Goal: Task Accomplishment & Management: Manage account settings

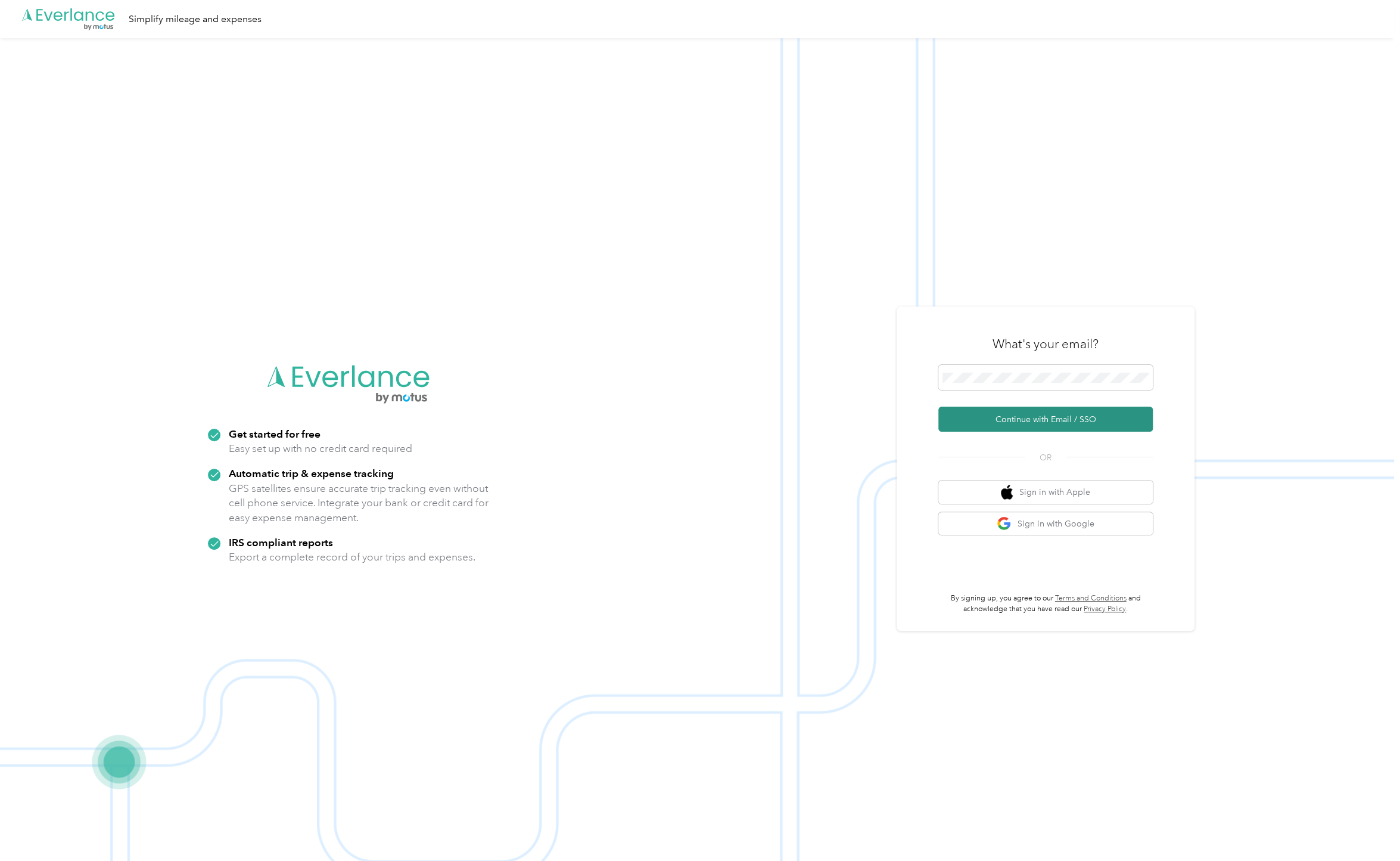
click at [1010, 424] on button "Continue with Email / SSO" at bounding box center [1045, 419] width 214 height 25
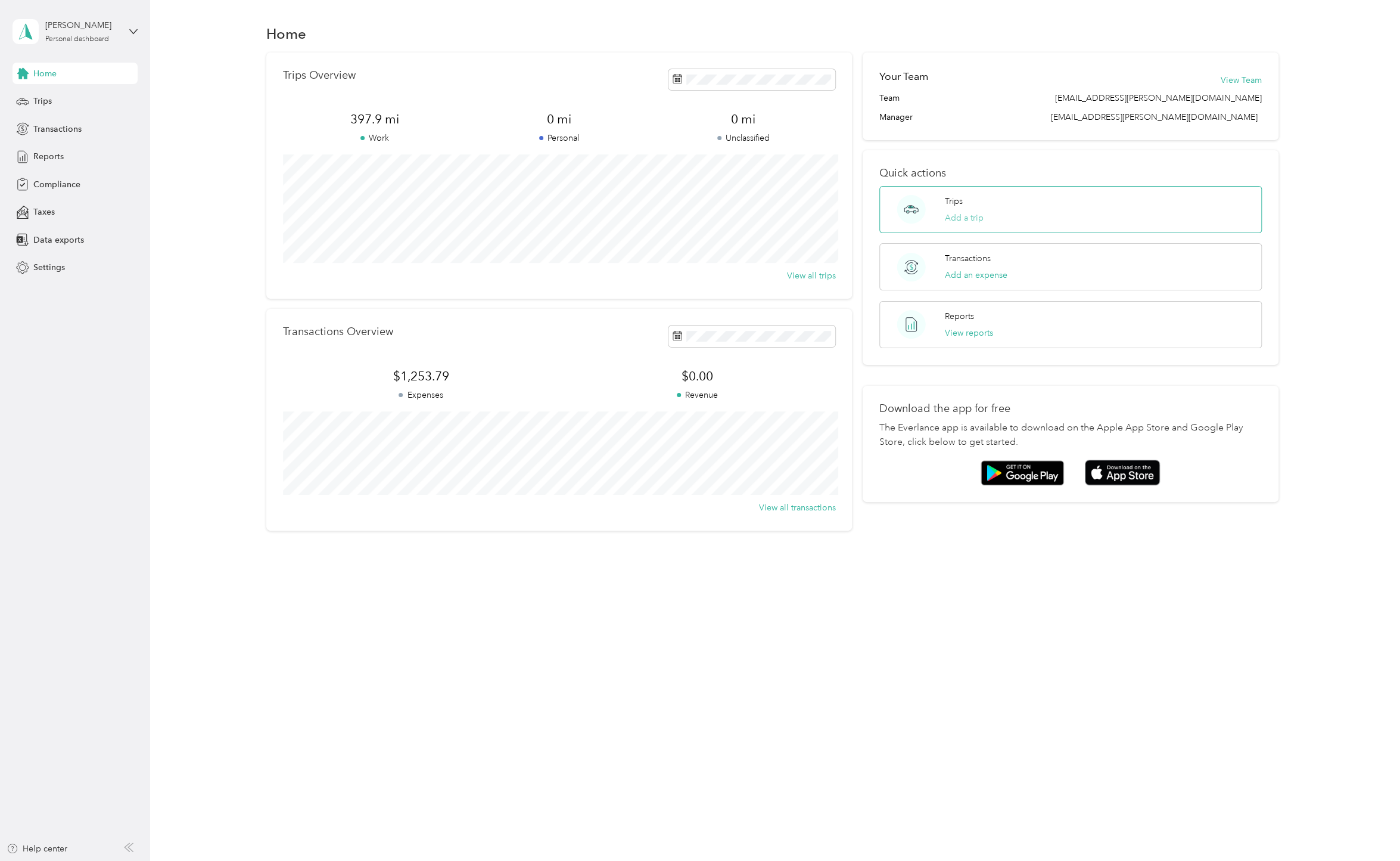
click at [965, 216] on button "Add a trip" at bounding box center [964, 218] width 39 height 13
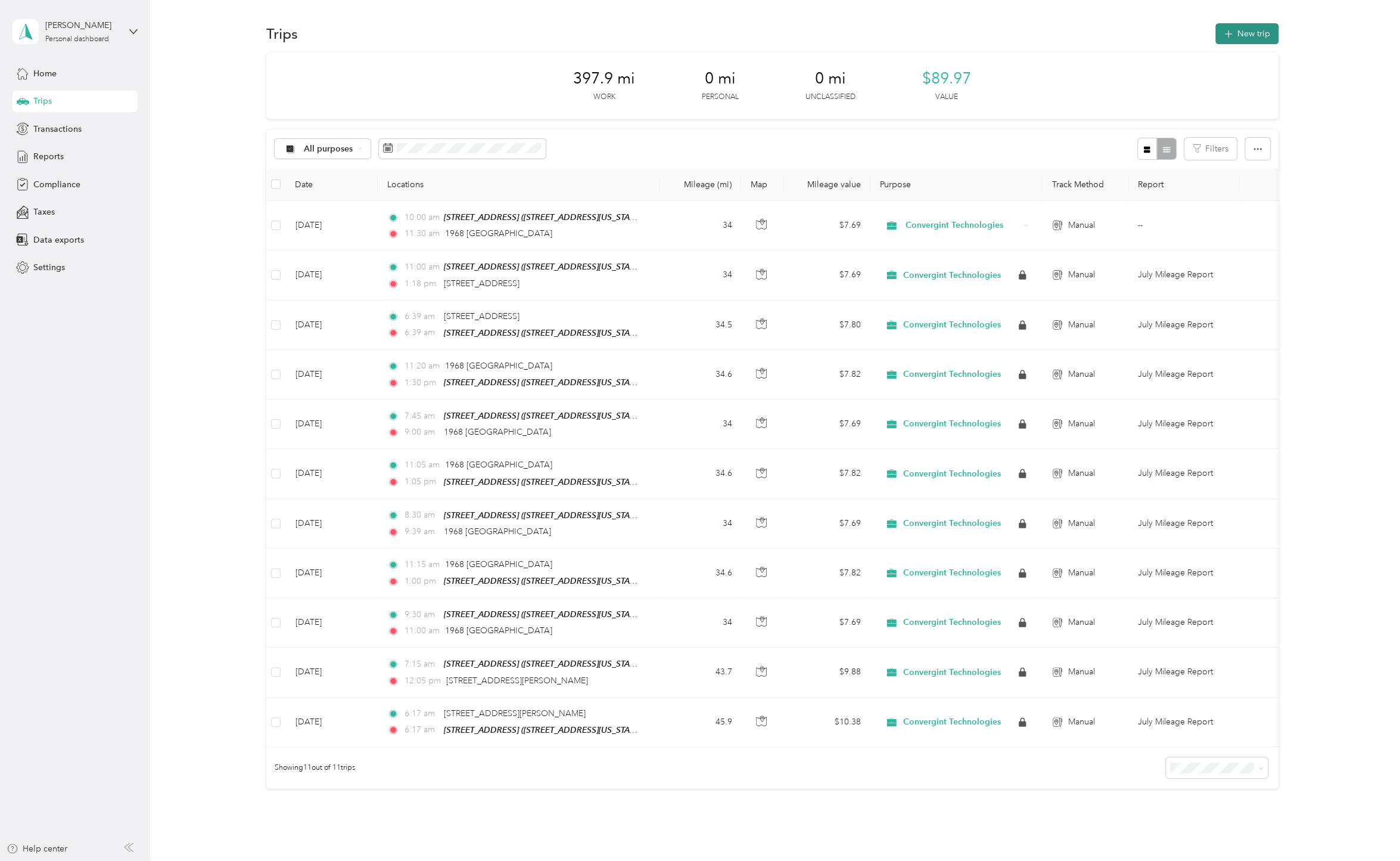
click at [1225, 33] on icon "button" at bounding box center [1228, 34] width 14 height 14
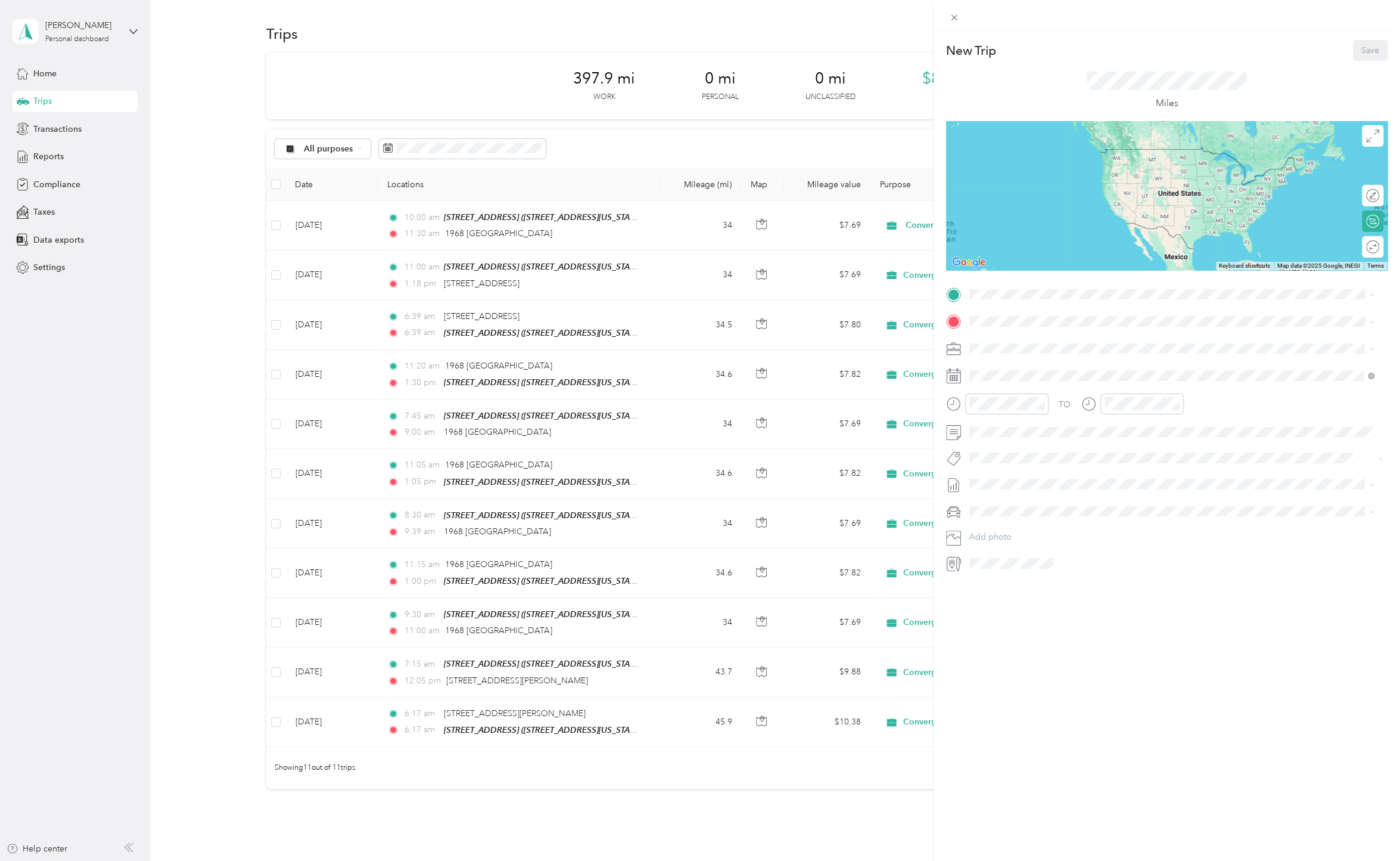
click at [952, 377] on icon at bounding box center [953, 375] width 15 height 15
click at [1045, 538] on div "24" at bounding box center [1040, 540] width 15 height 15
click at [964, 378] on div at bounding box center [1167, 375] width 441 height 19
click at [1369, 376] on icon at bounding box center [1371, 375] width 6 height 6
click at [952, 377] on rect at bounding box center [952, 375] width 2 height 2
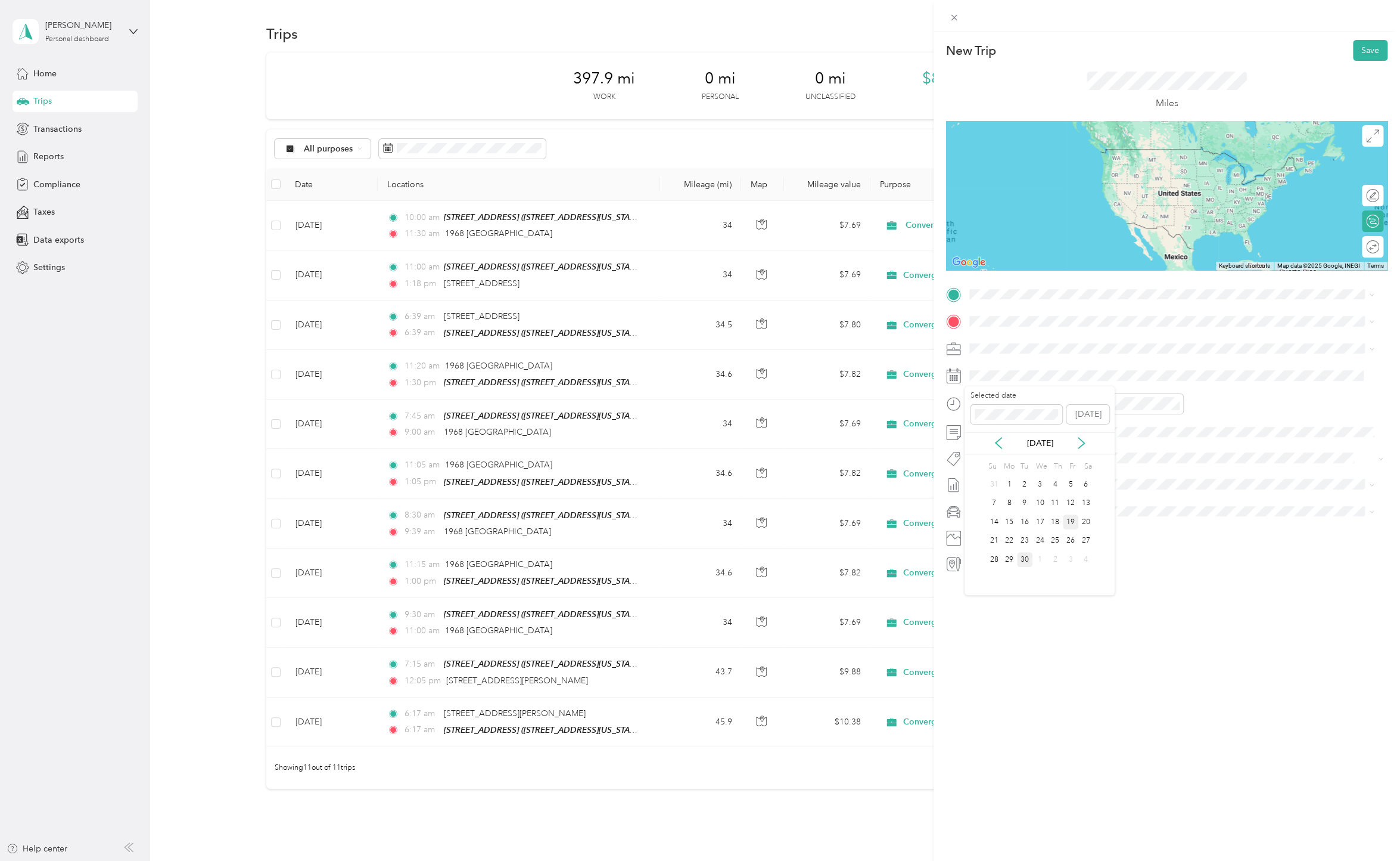
click at [1072, 517] on div "19" at bounding box center [1071, 521] width 15 height 15
click at [966, 404] on div at bounding box center [1007, 403] width 83 height 21
click at [1098, 407] on div at bounding box center [1132, 403] width 102 height 21
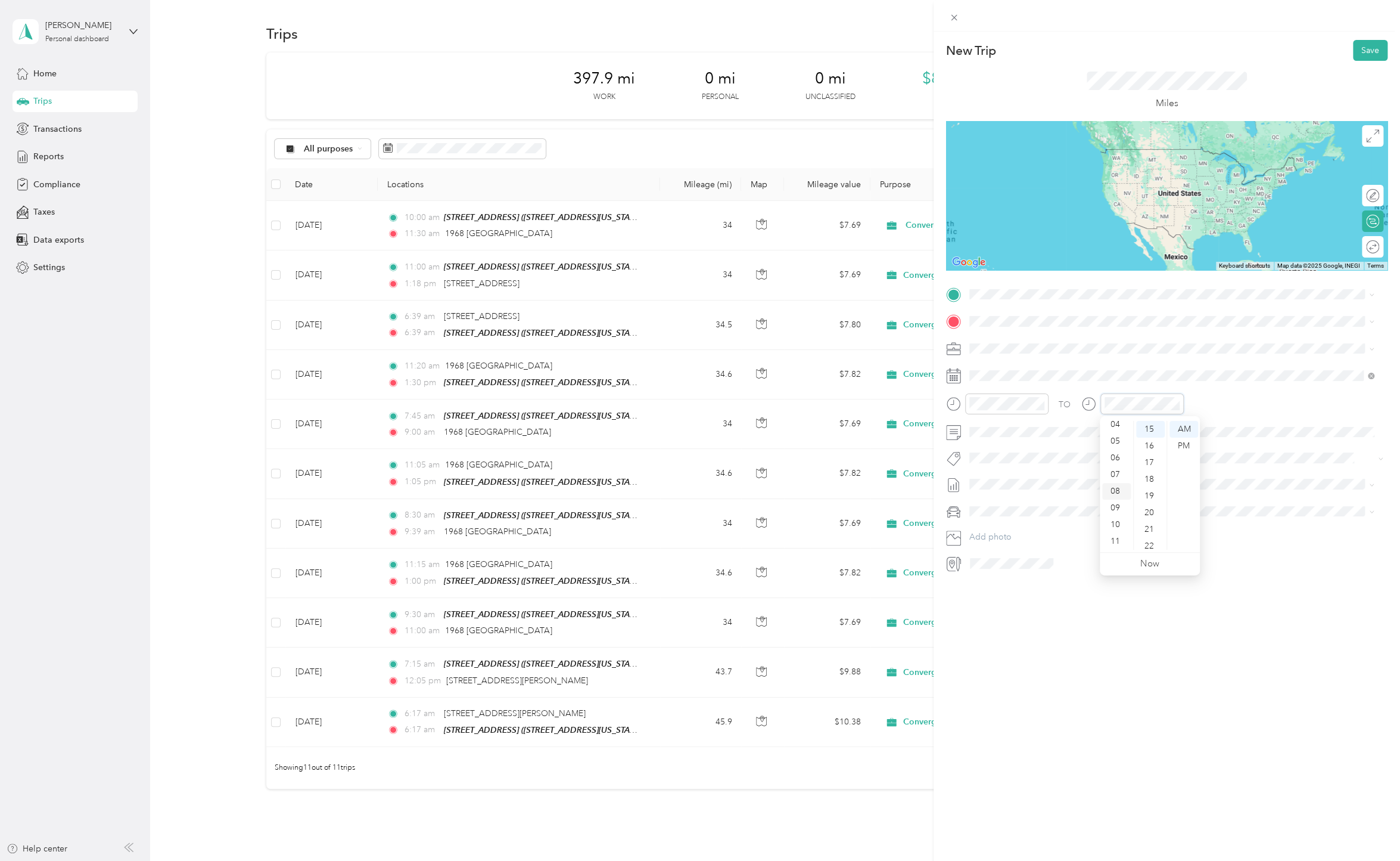
scroll to position [0, 0]
click at [1112, 445] on div "01" at bounding box center [1116, 446] width 29 height 17
click at [1146, 495] on div "30" at bounding box center [1150, 501] width 29 height 17
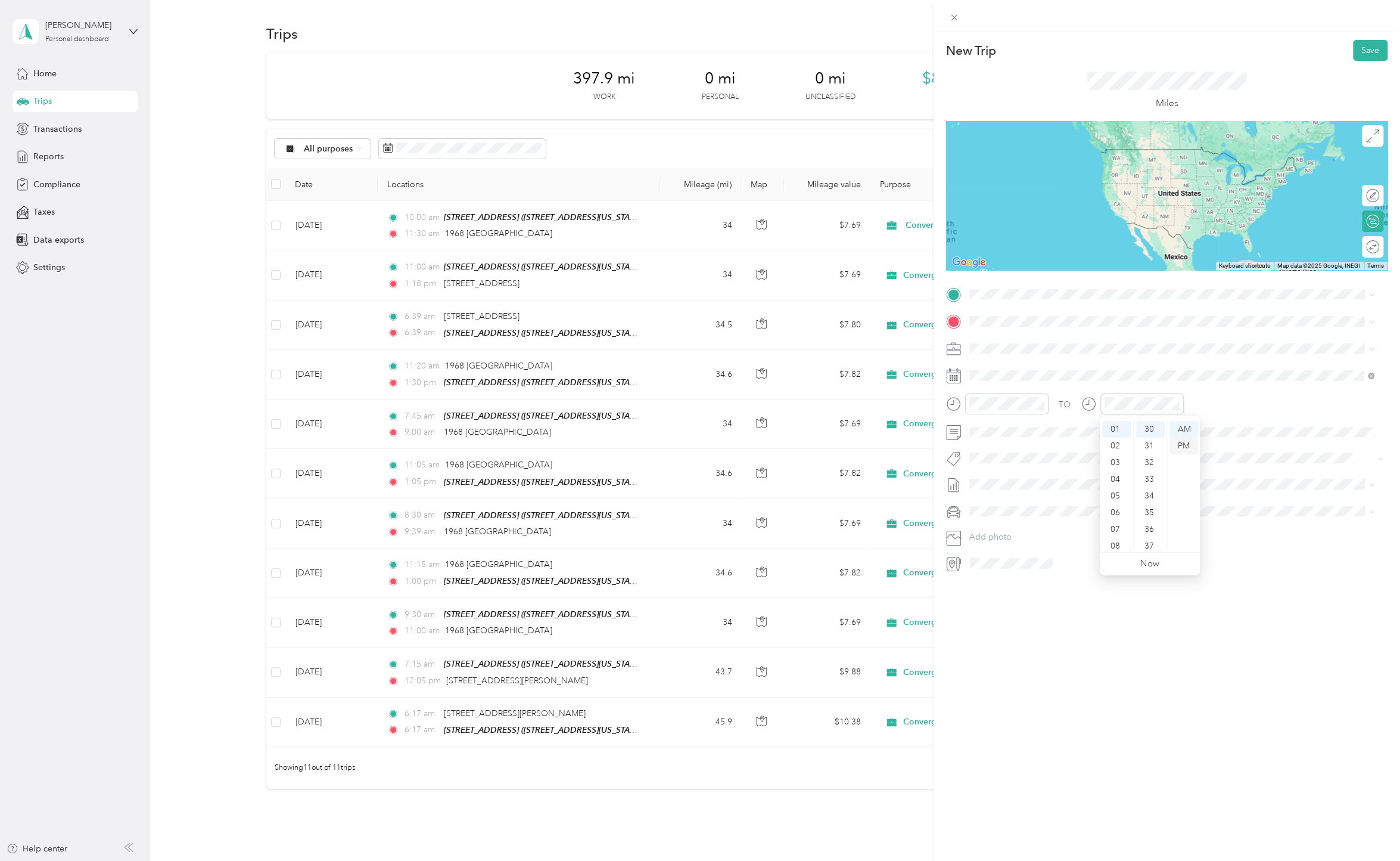
drag, startPoint x: 1186, startPoint y: 442, endPoint x: 1181, endPoint y: 447, distance: 7.1
click at [1182, 447] on div "PM" at bounding box center [1184, 446] width 29 height 17
click at [1186, 447] on div "PM" at bounding box center [1184, 446] width 29 height 17
click at [1209, 710] on div "New Trip Save This trip cannot be edited because it is either under review, app…" at bounding box center [1167, 462] width 466 height 861
click at [1353, 50] on button "Save" at bounding box center [1370, 50] width 34 height 21
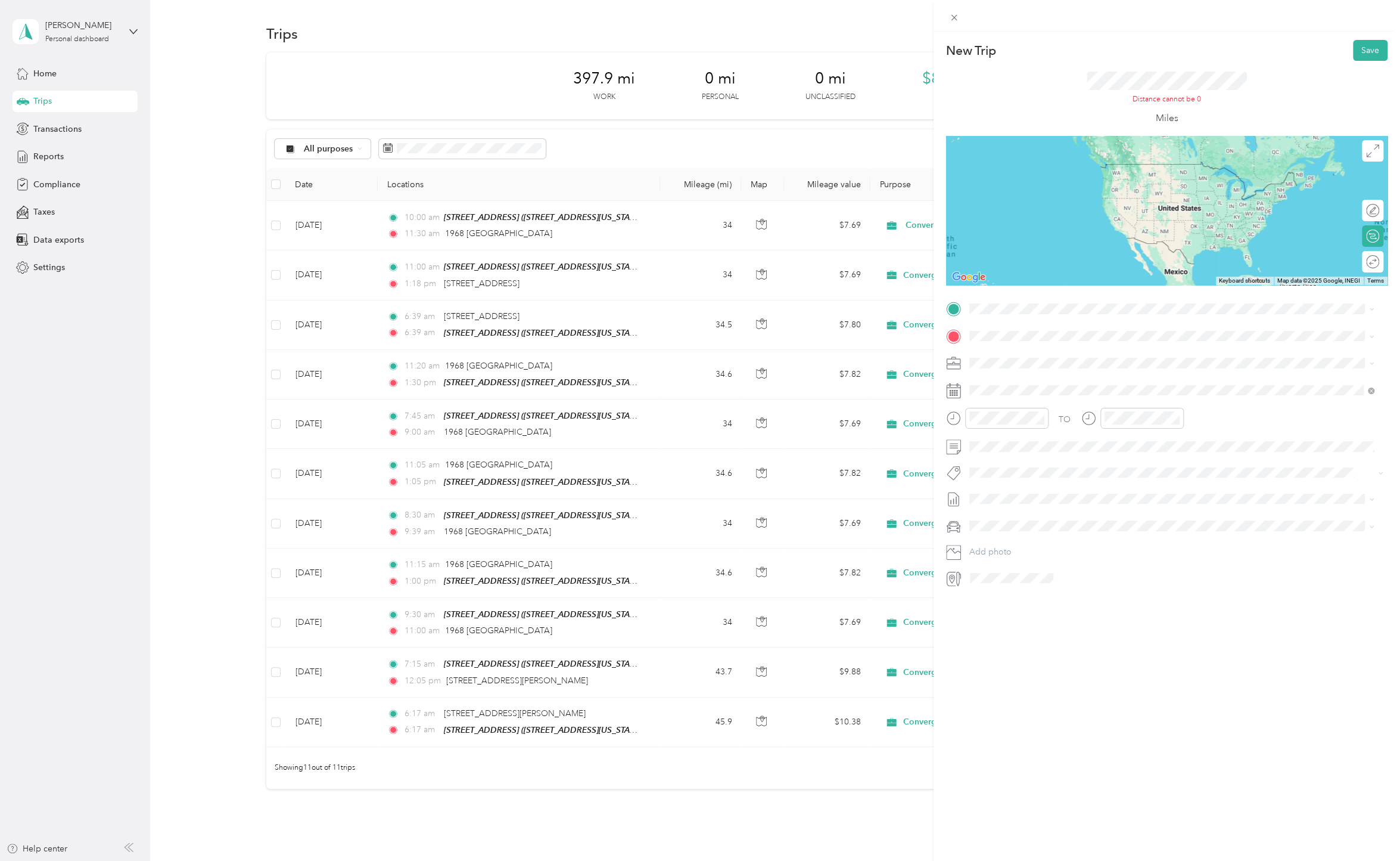
click at [1060, 364] on span "[STREET_ADDRESS][US_STATE]" at bounding box center [1051, 368] width 119 height 10
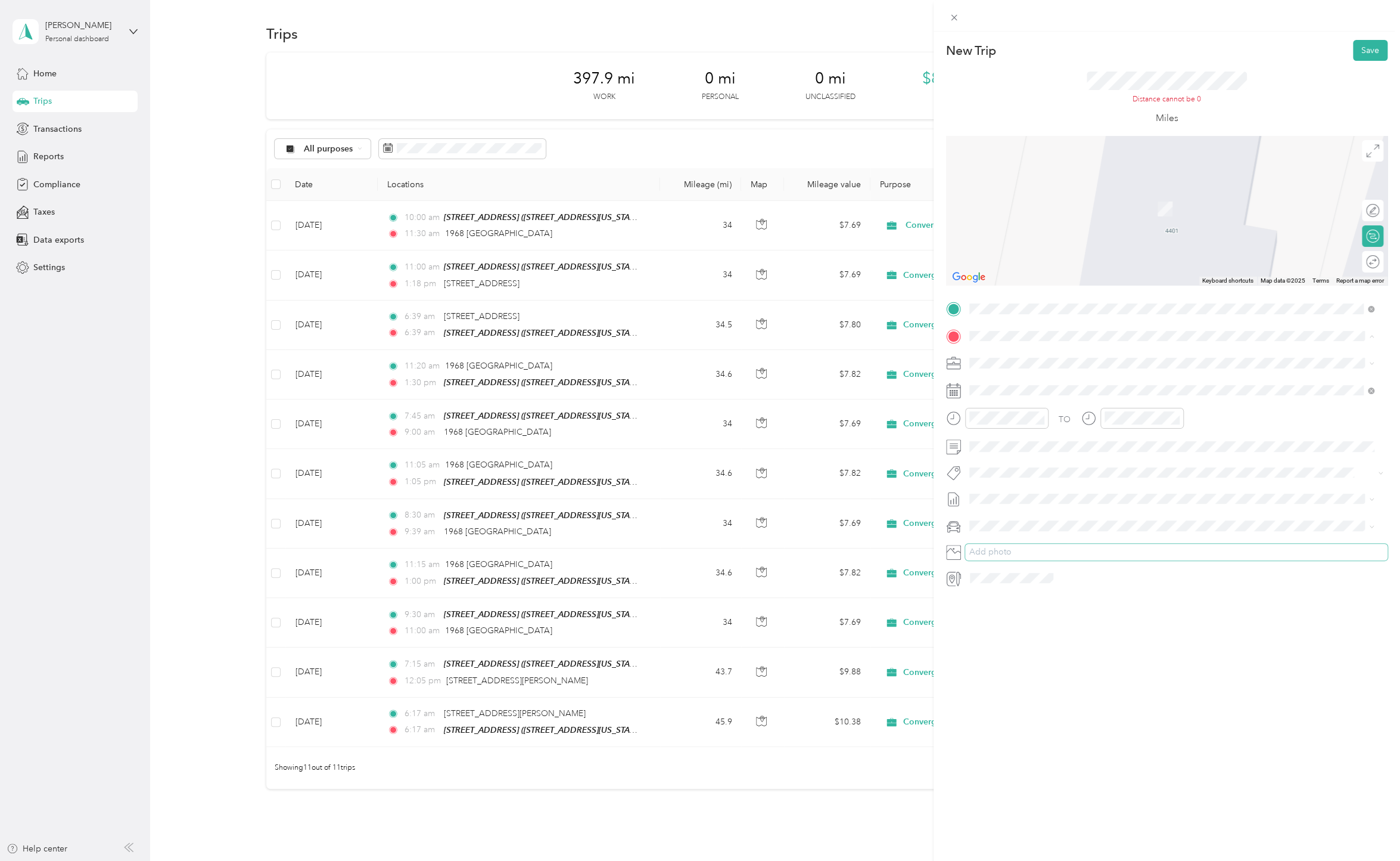
click at [1163, 555] on button "Add photo" at bounding box center [1177, 552] width 422 height 17
click at [989, 341] on span at bounding box center [1177, 336] width 422 height 19
click at [1088, 381] on span "[STREET_ADDRESS][US_STATE]" at bounding box center [1051, 375] width 119 height 11
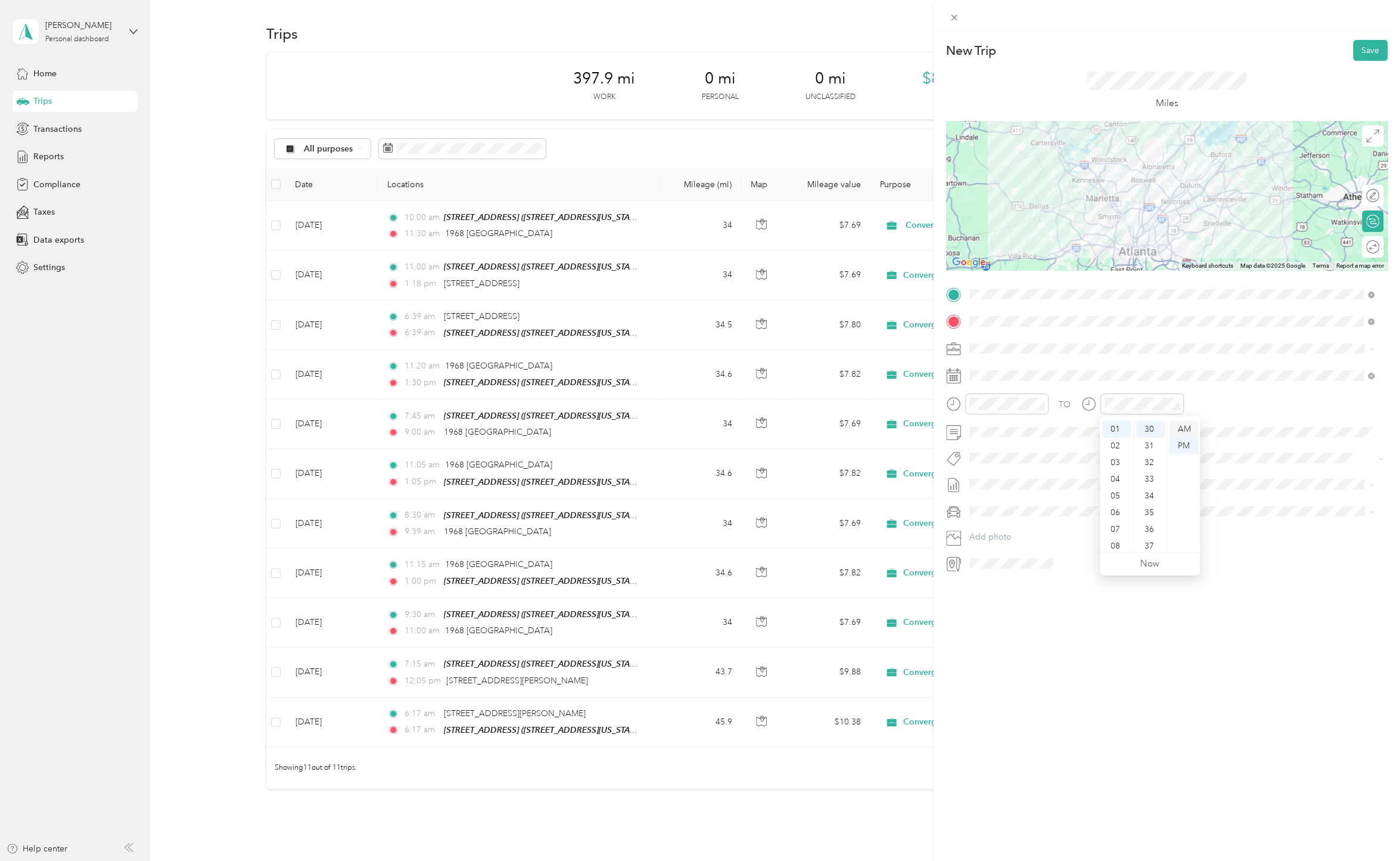
click at [1191, 431] on div "AM" at bounding box center [1184, 429] width 29 height 17
click at [1191, 636] on div "New Trip Save This trip cannot be edited because it is either under review, app…" at bounding box center [1167, 462] width 466 height 861
click at [1120, 539] on div "11" at bounding box center [1116, 541] width 29 height 17
click at [1152, 430] on div "30" at bounding box center [1150, 429] width 29 height 17
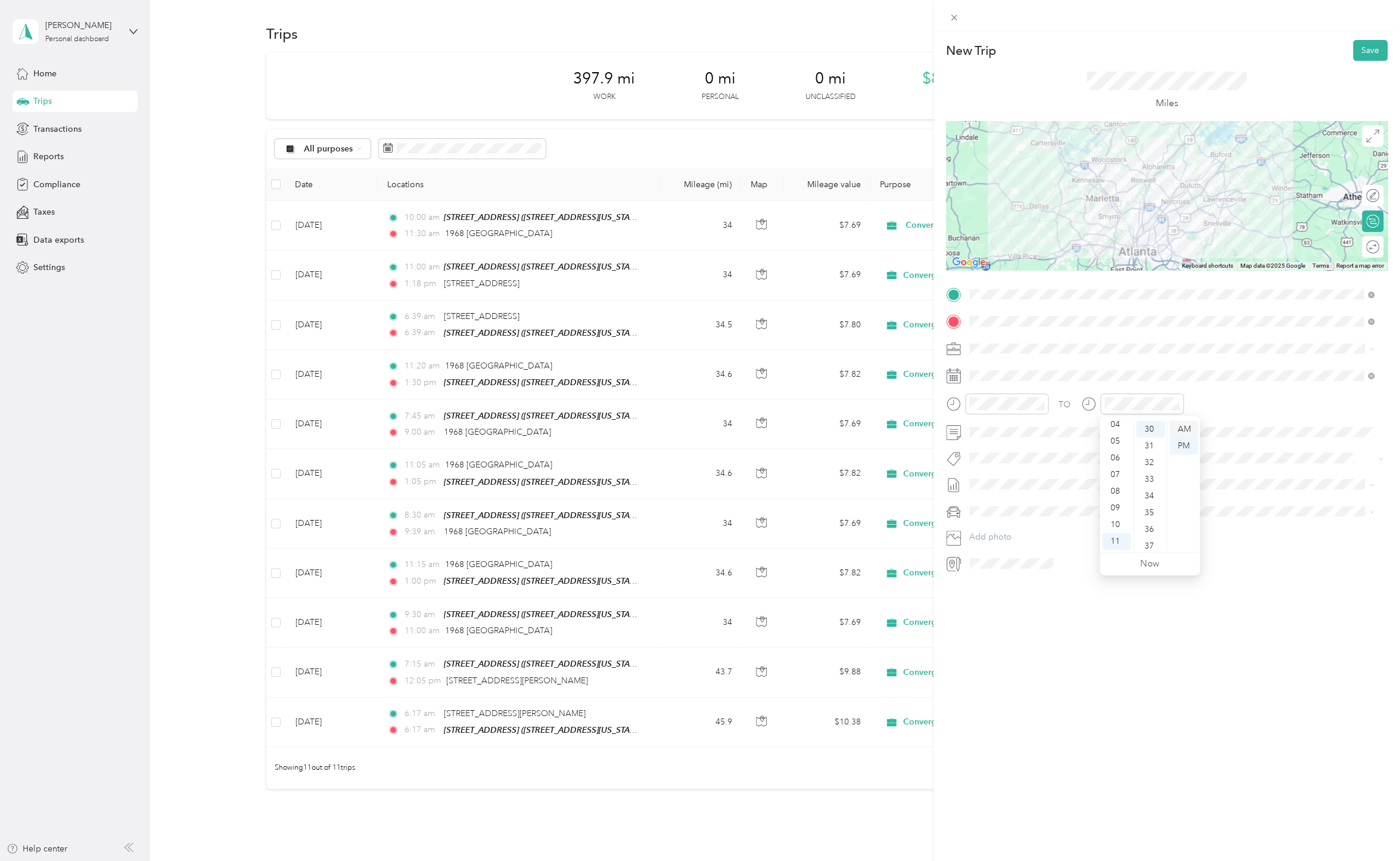
click at [1187, 434] on div "AM" at bounding box center [1184, 429] width 29 height 17
click at [1231, 532] on button "Add photo" at bounding box center [1177, 537] width 422 height 17
click at [1366, 52] on button "Save" at bounding box center [1370, 50] width 34 height 21
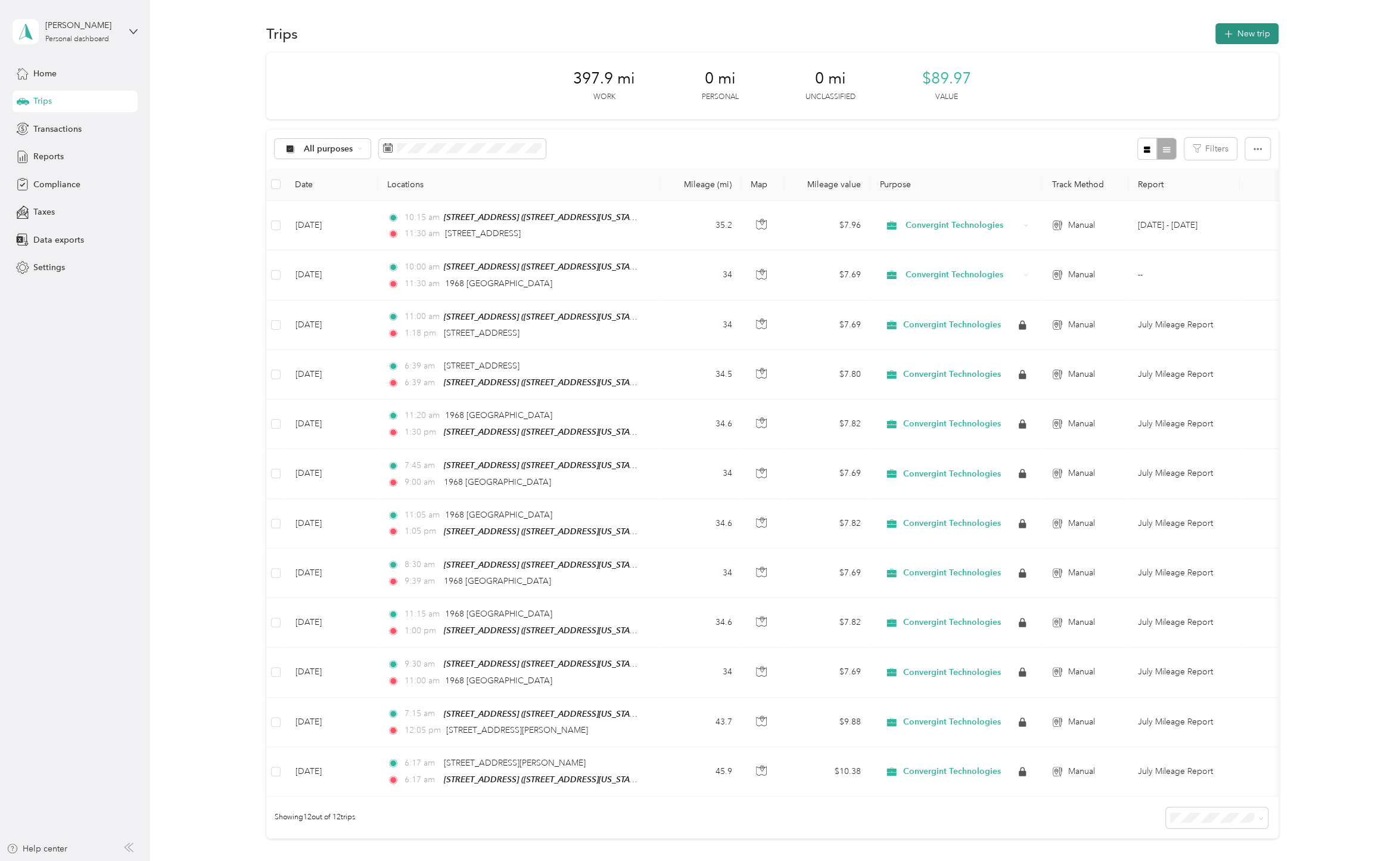
click at [1252, 32] on button "New trip" at bounding box center [1247, 34] width 63 height 21
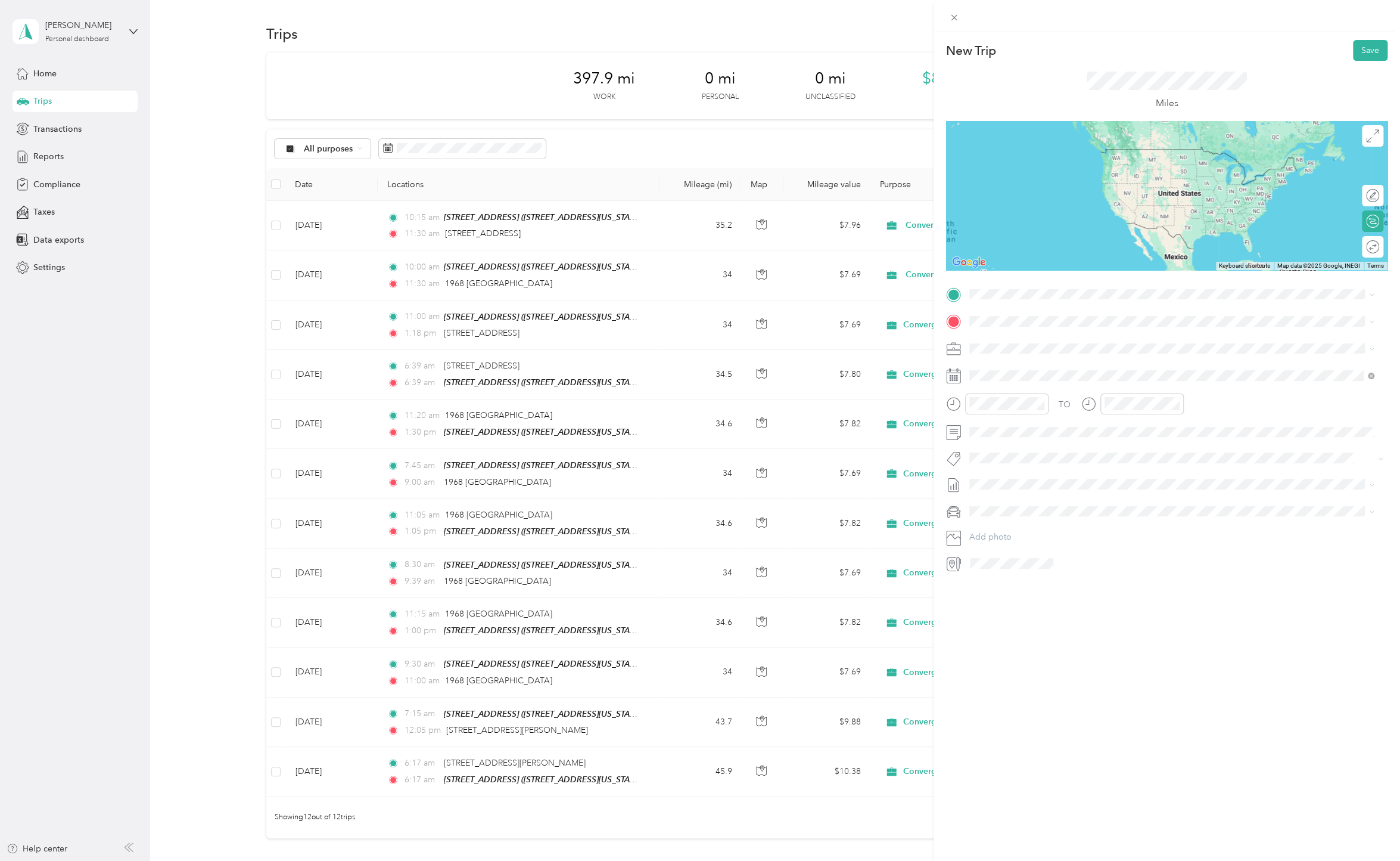
click at [1166, 335] on div "[STREET_ADDRESS][US_STATE]" at bounding box center [1172, 332] width 397 height 16
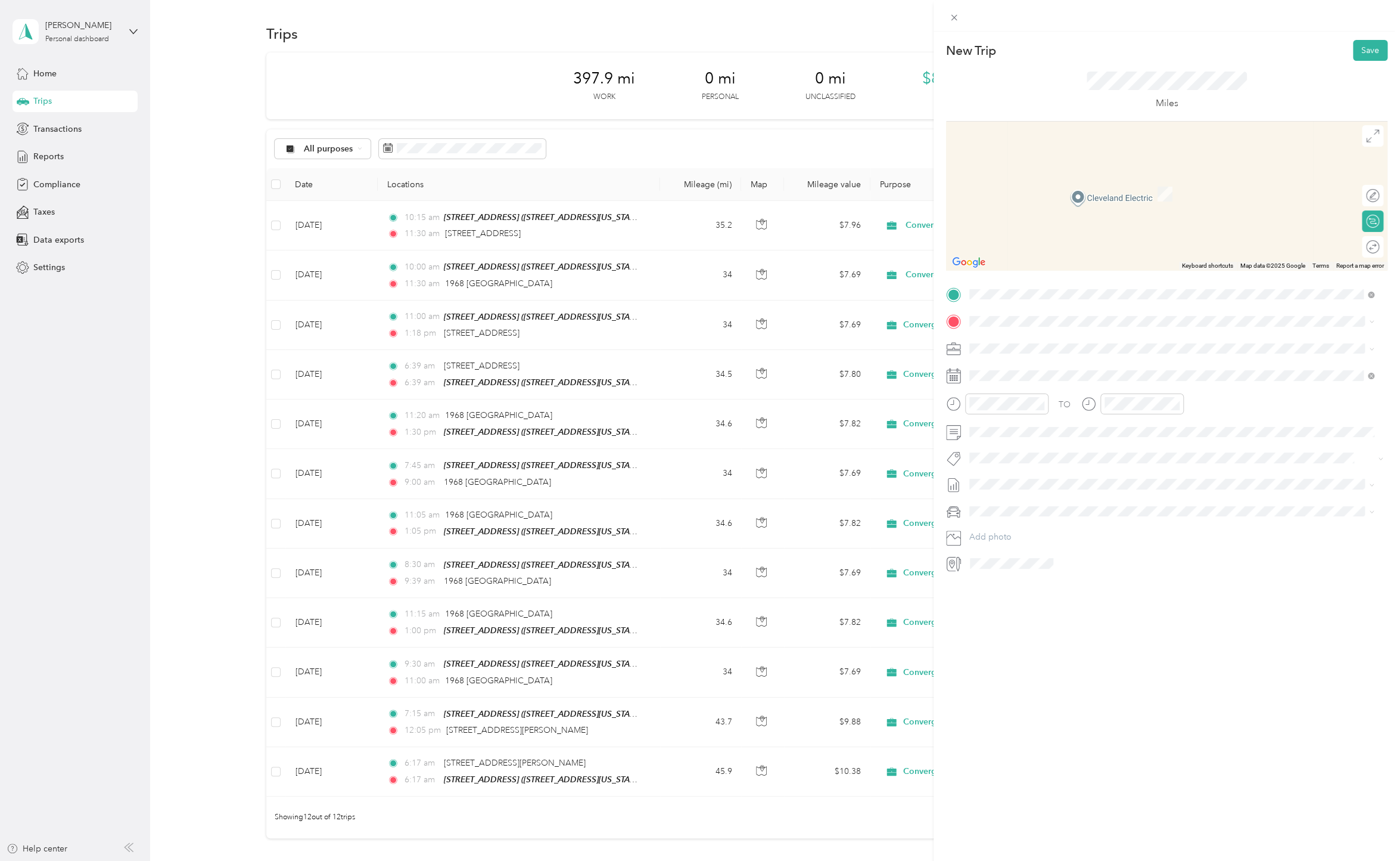
click at [1079, 374] on div "[STREET_ADDRESS][US_STATE]" at bounding box center [1051, 371] width 119 height 25
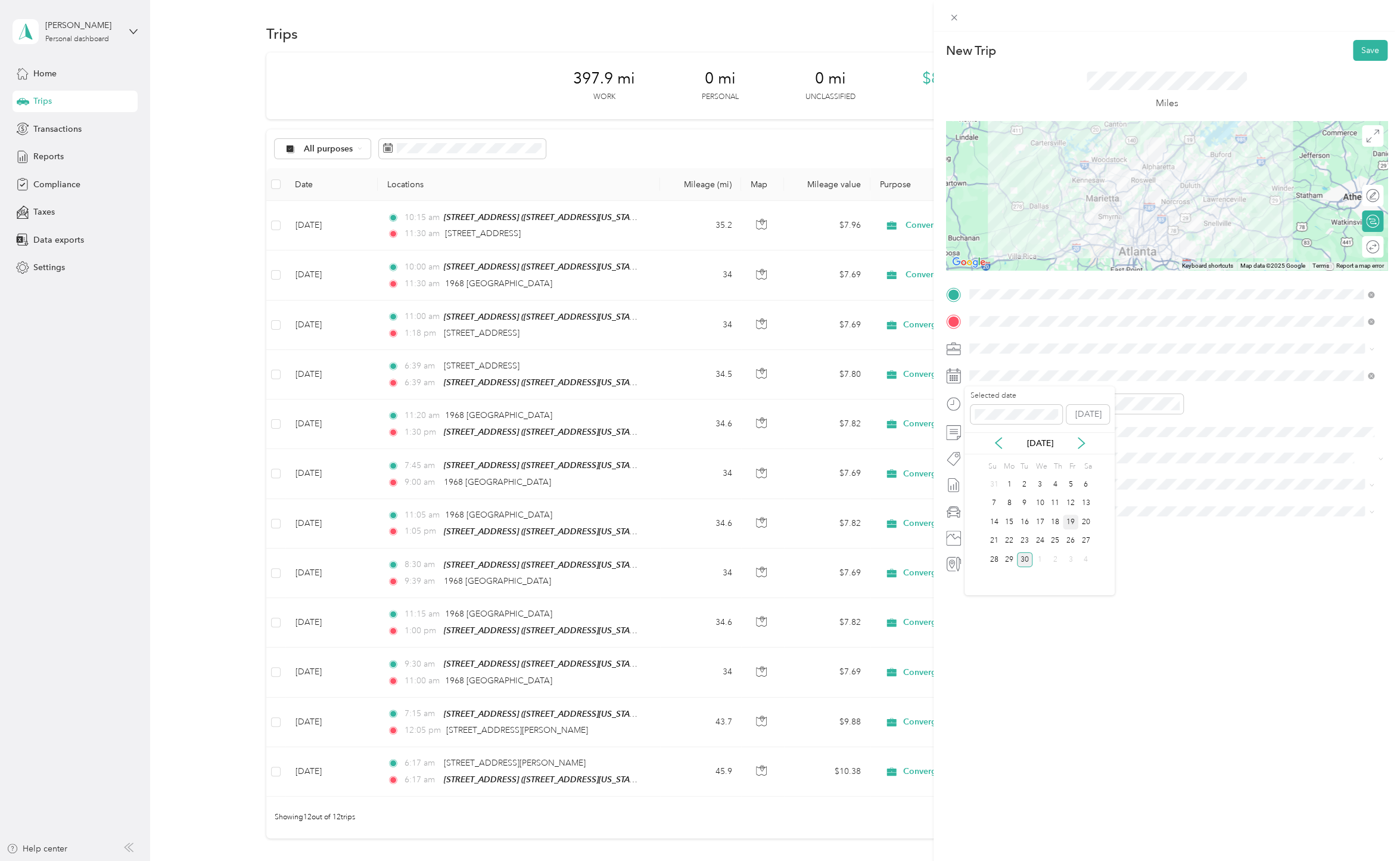
click at [1071, 519] on div "19" at bounding box center [1071, 521] width 15 height 15
click at [985, 435] on div "01" at bounding box center [981, 434] width 29 height 17
drag, startPoint x: 1005, startPoint y: 469, endPoint x: 1036, endPoint y: 450, distance: 36.4
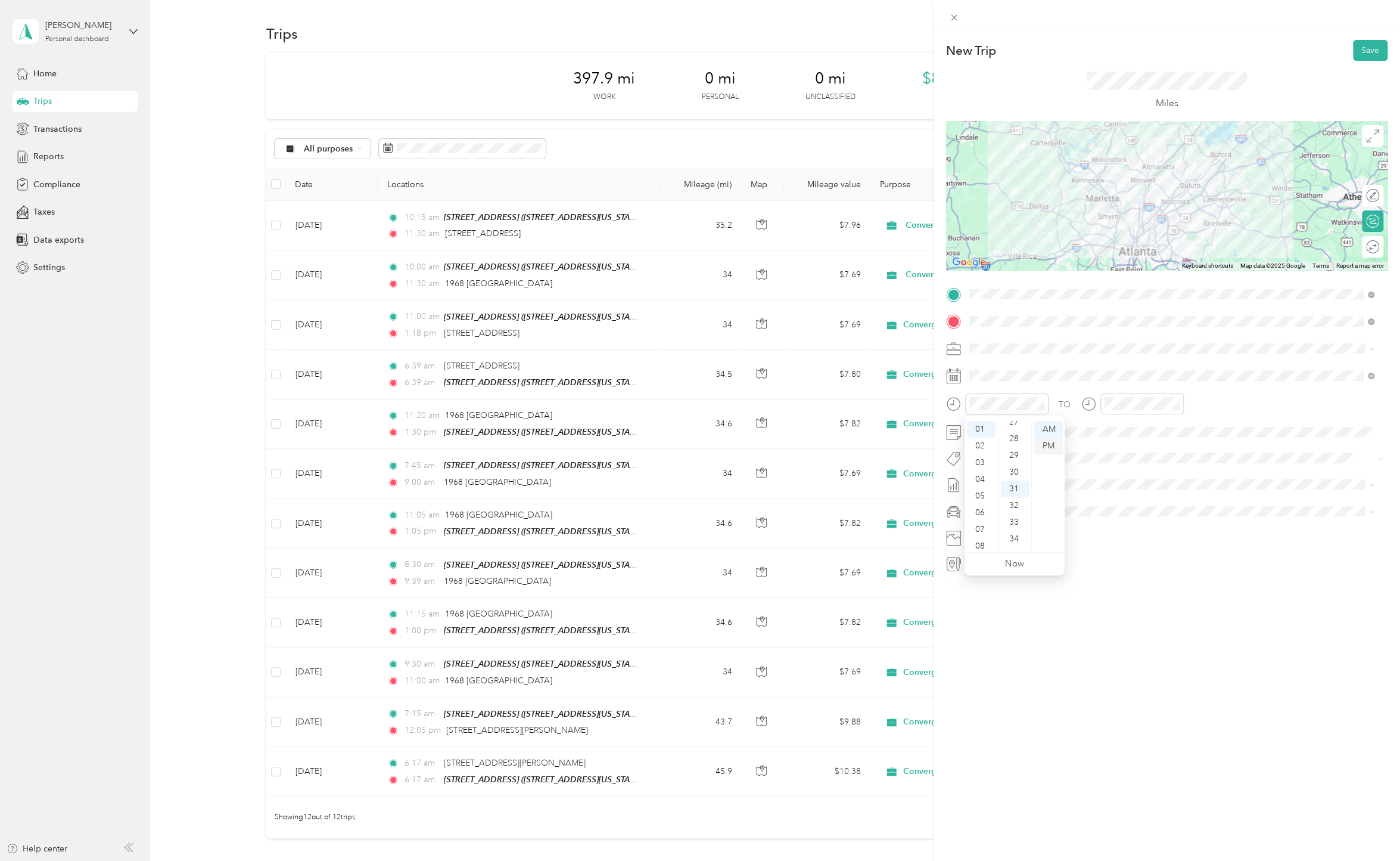
click at [1008, 469] on div "30" at bounding box center [1015, 472] width 29 height 17
click at [1055, 443] on div "PM" at bounding box center [1048, 446] width 29 height 17
click at [1046, 444] on div "PM" at bounding box center [1048, 446] width 29 height 17
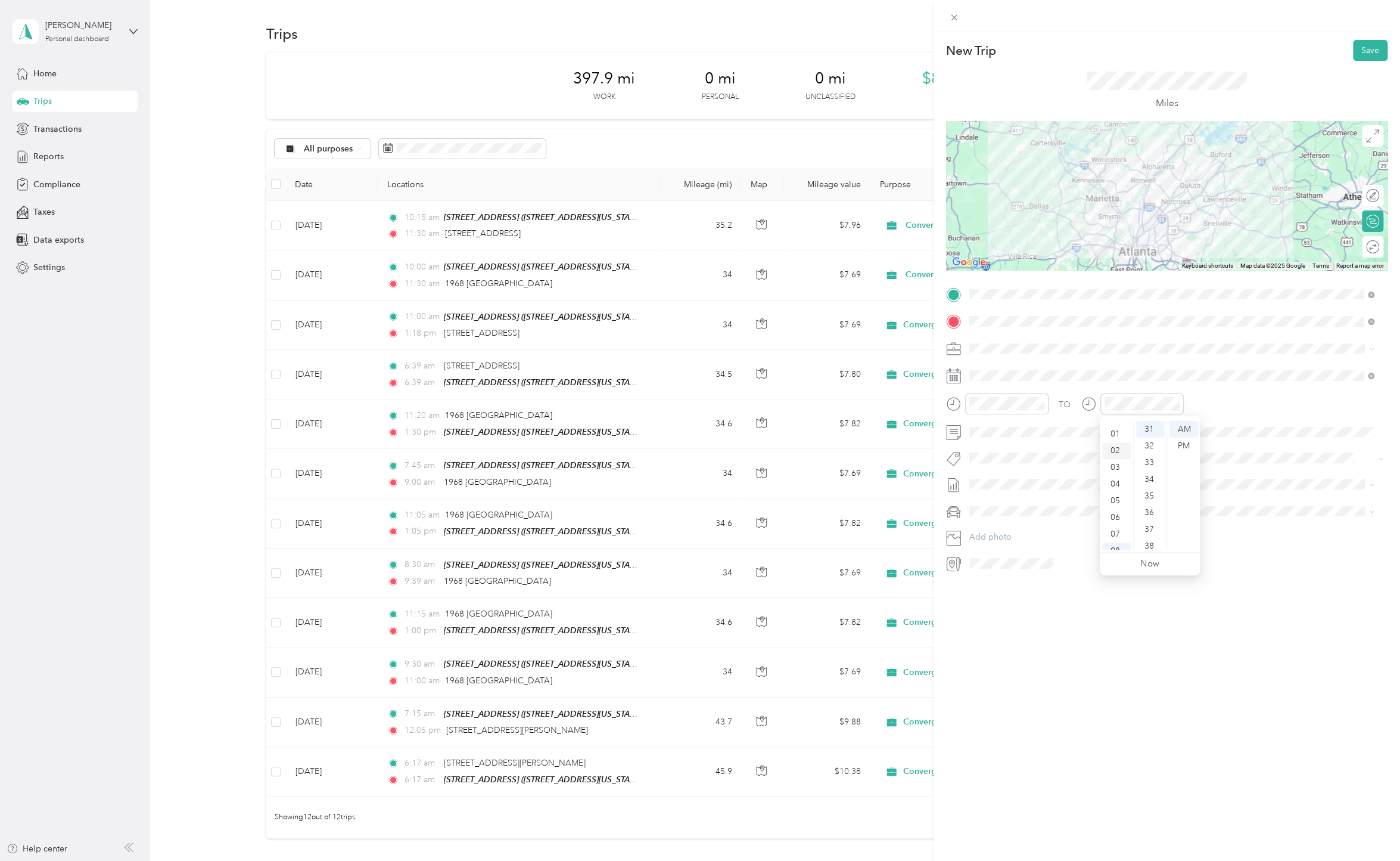
click at [1113, 445] on div "02" at bounding box center [1116, 451] width 29 height 17
click at [1186, 441] on div "PM" at bounding box center [1184, 446] width 29 height 17
click at [1273, 662] on div "New Trip Save This trip cannot be edited because it is either under review, app…" at bounding box center [1167, 462] width 466 height 861
click at [1363, 44] on button "Save" at bounding box center [1370, 50] width 34 height 21
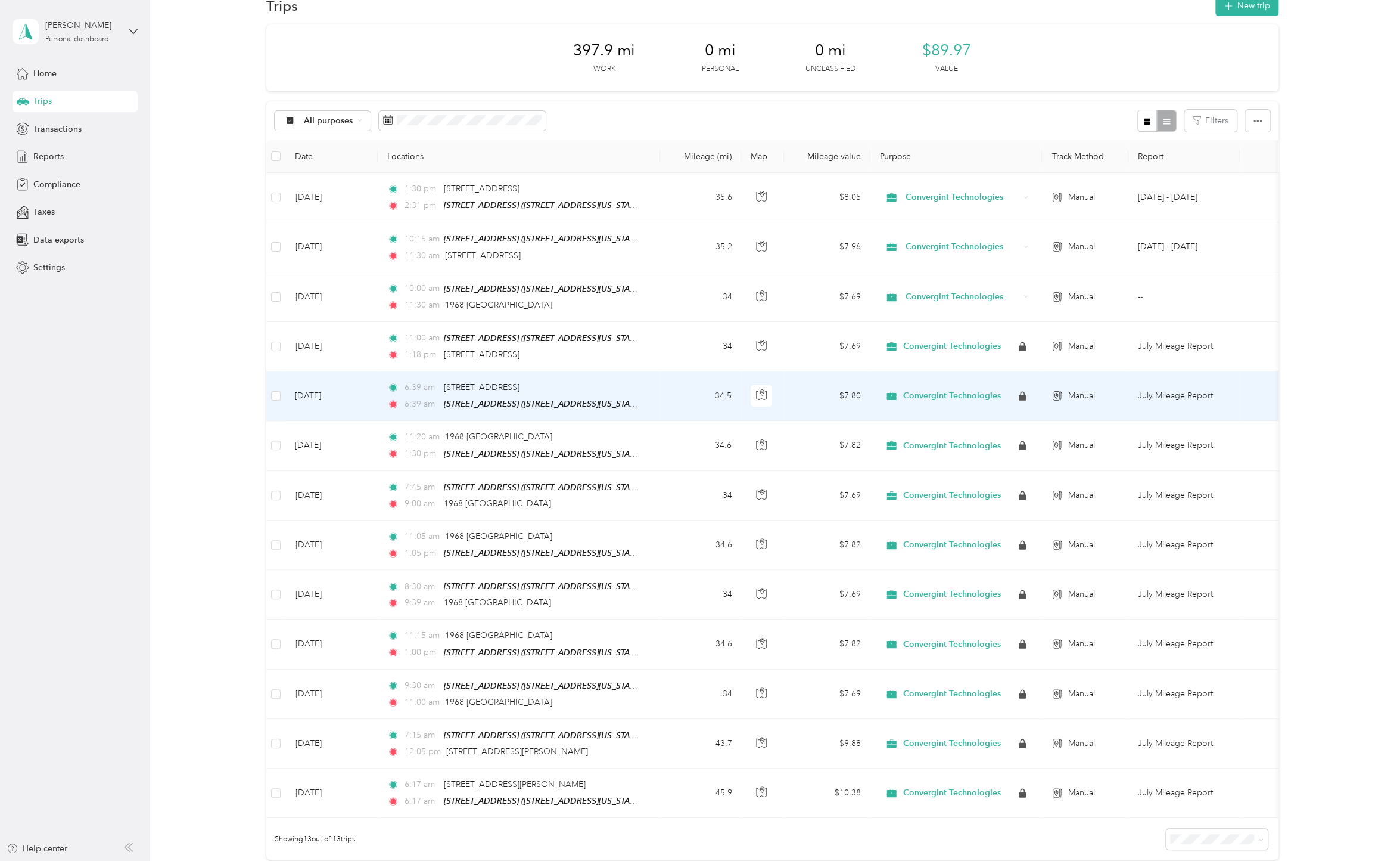
scroll to position [0, 0]
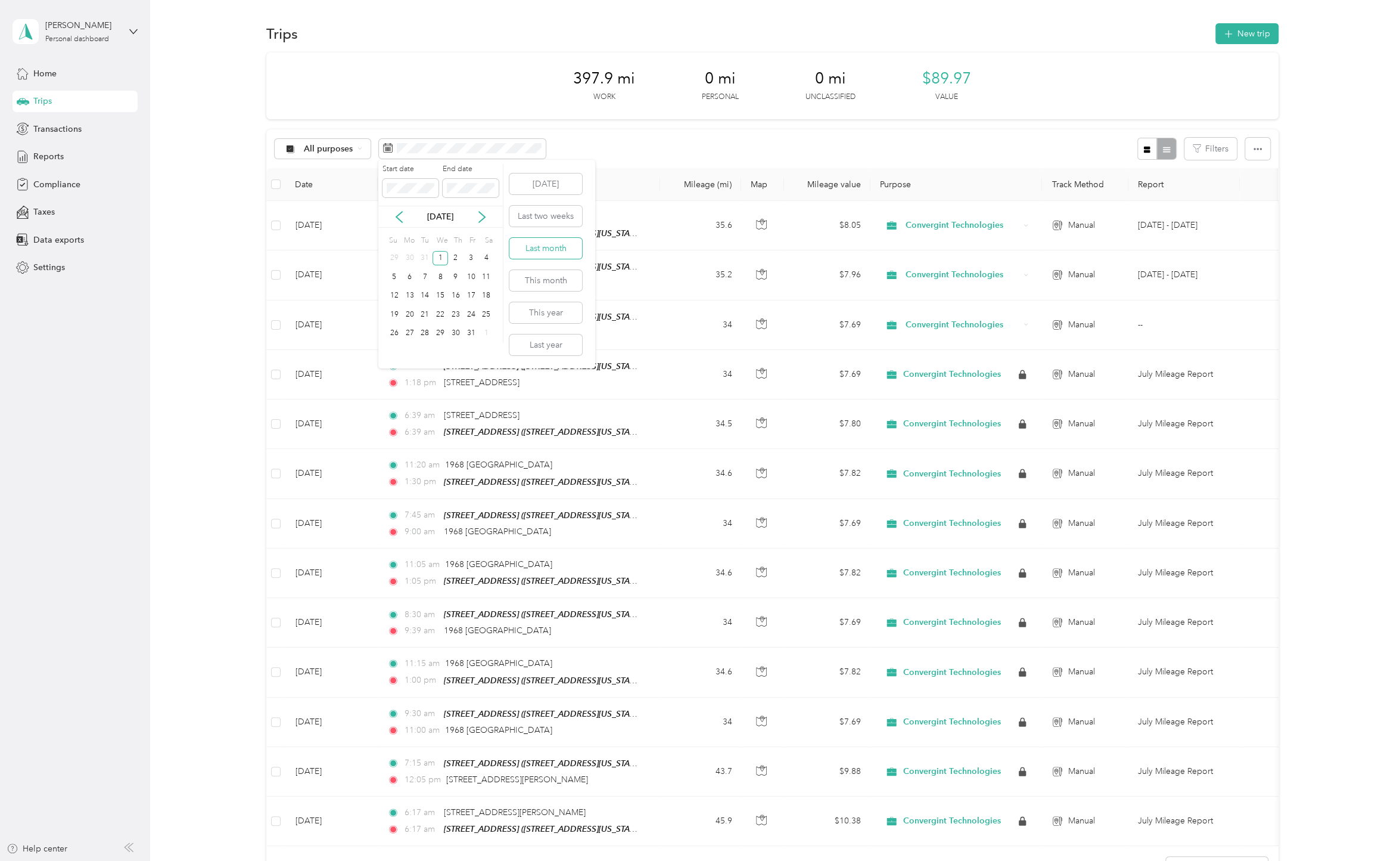
click at [520, 238] on button "Last month" at bounding box center [546, 248] width 73 height 21
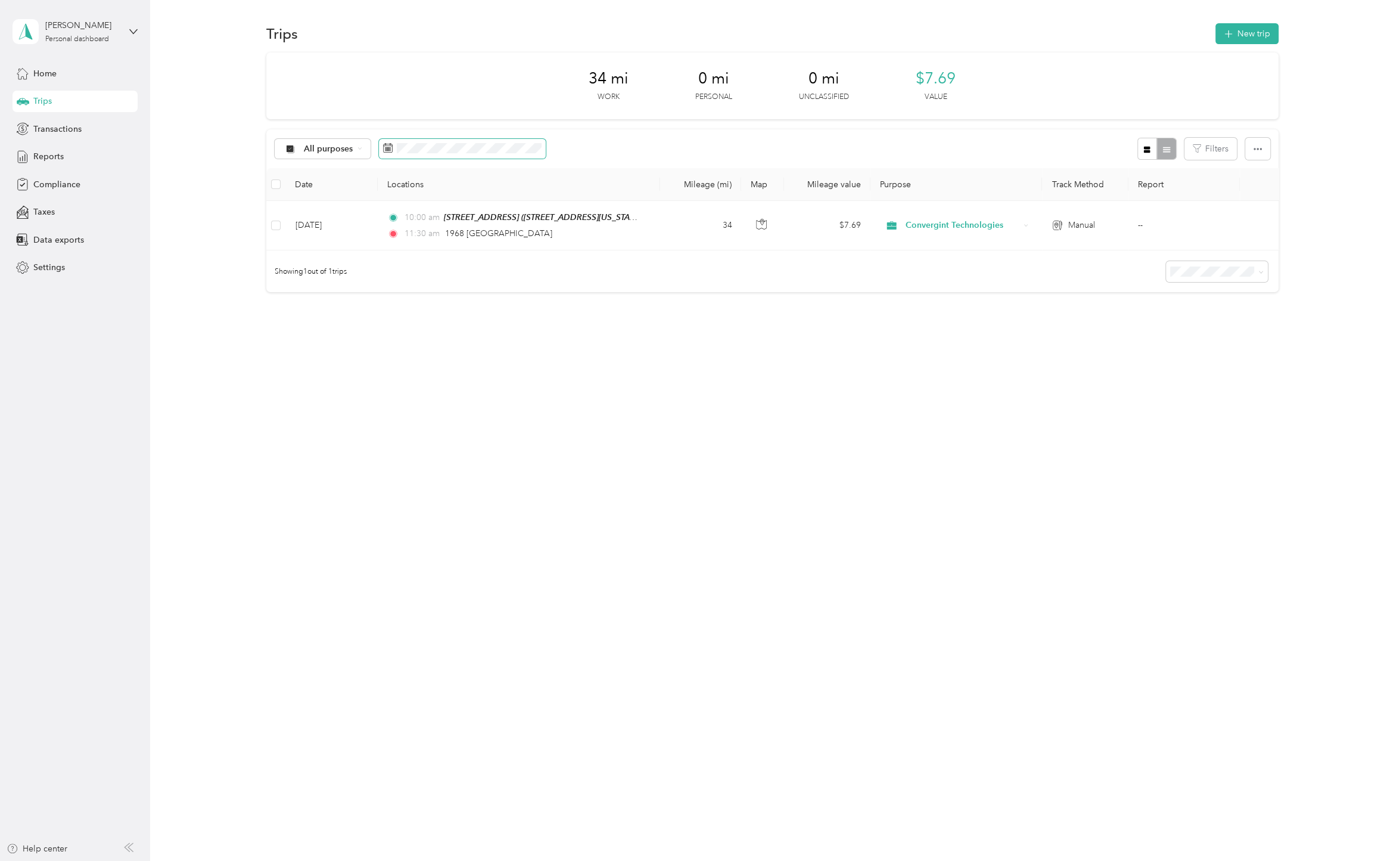
click at [520, 140] on span at bounding box center [462, 149] width 167 height 20
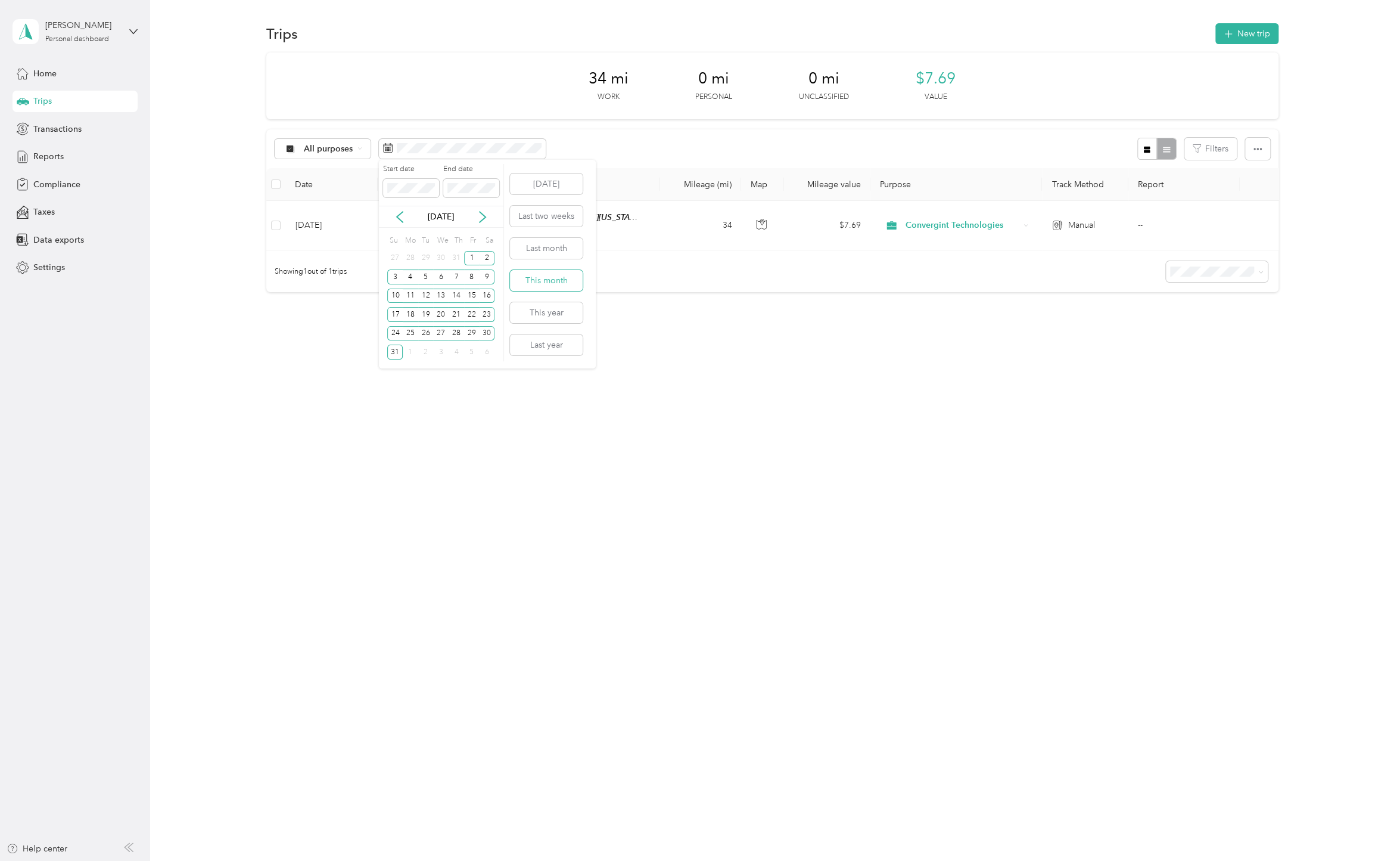
click at [559, 277] on button "This month" at bounding box center [546, 280] width 73 height 21
